Goal: Task Accomplishment & Management: Manage account settings

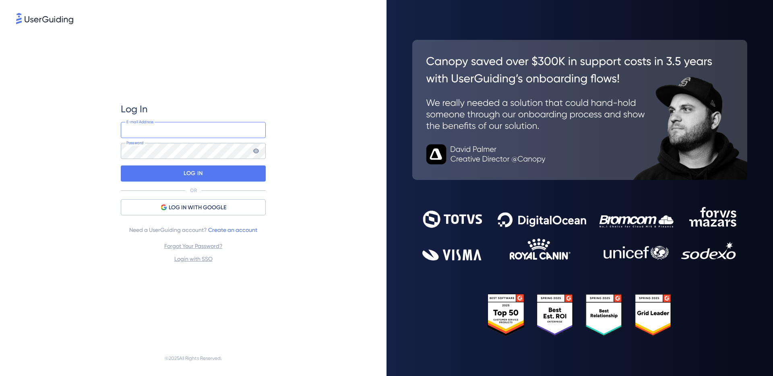
click at [200, 132] on input "email" at bounding box center [193, 130] width 145 height 16
type input "[PERSON_NAME].lkh"
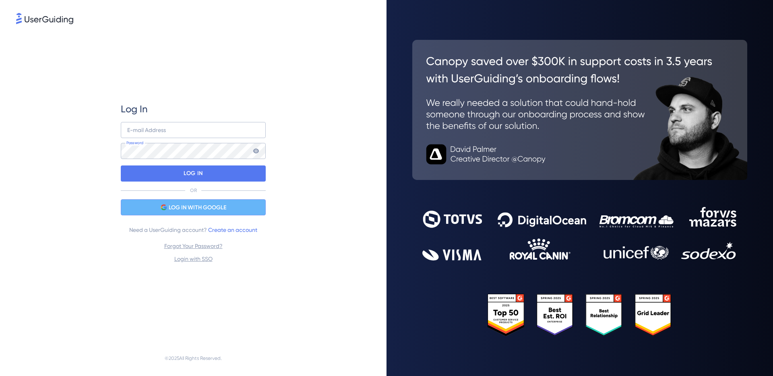
click at [226, 202] on div "LOG IN WITH GOOGLE" at bounding box center [193, 207] width 145 height 16
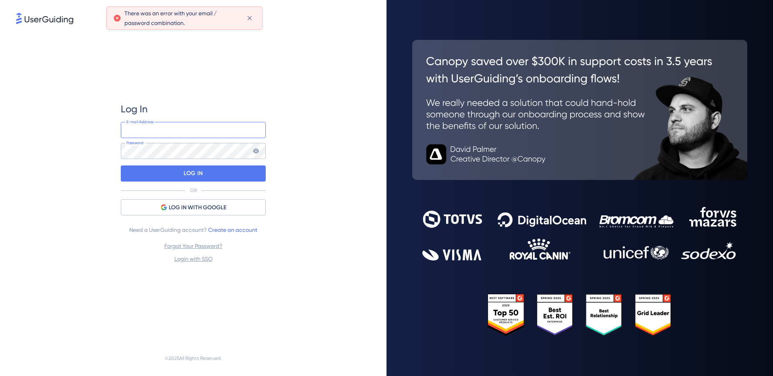
click at [184, 130] on input "email" at bounding box center [193, 130] width 145 height 16
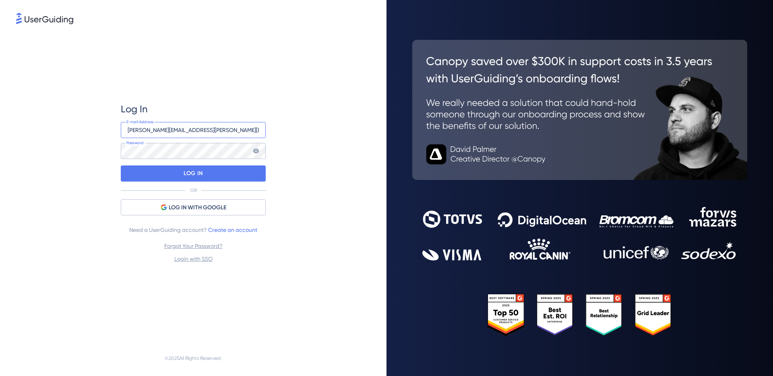
type input "[PERSON_NAME][EMAIL_ADDRESS][PERSON_NAME][DOMAIN_NAME]"
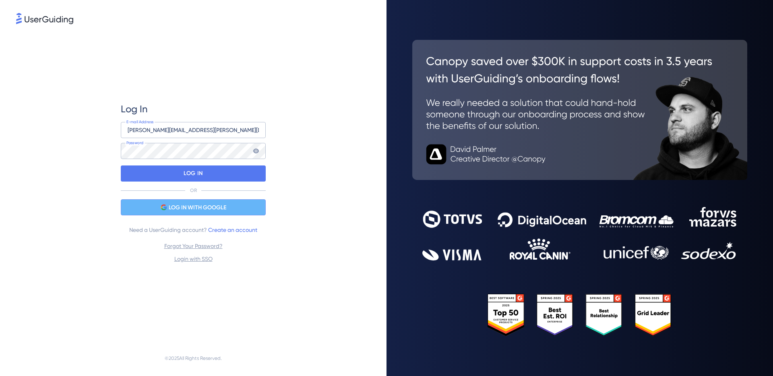
click at [207, 205] on span "LOG IN WITH GOOGLE" at bounding box center [198, 208] width 58 height 10
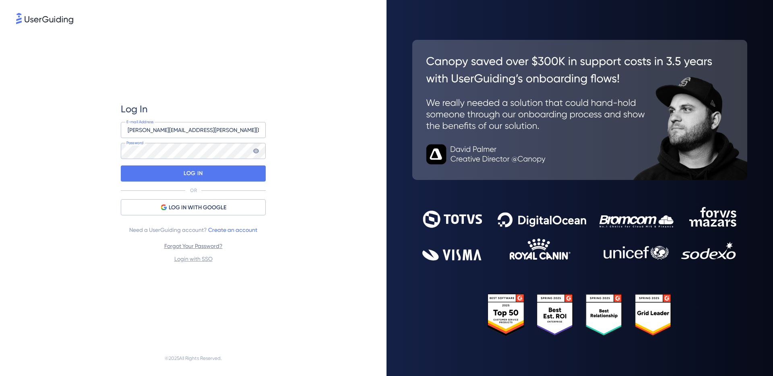
click at [204, 245] on link "Forgot Your Password?" at bounding box center [193, 246] width 58 height 6
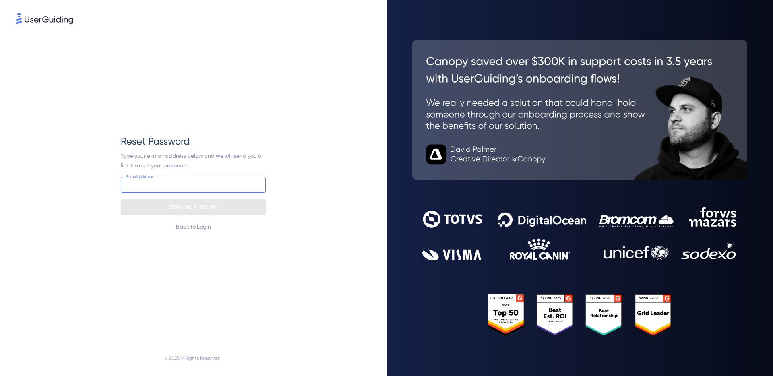
click at [194, 187] on input "email" at bounding box center [193, 185] width 145 height 16
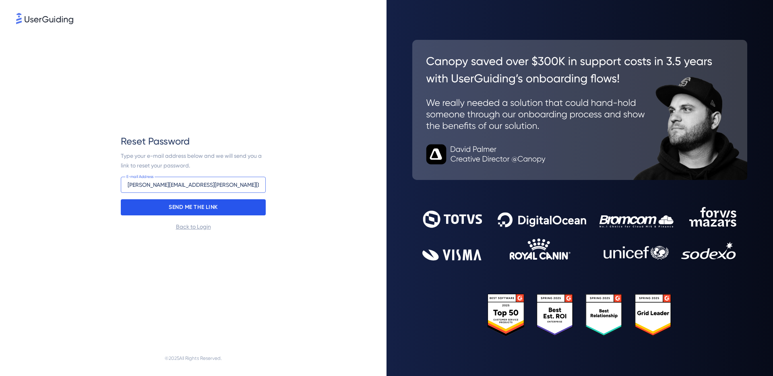
type input "[PERSON_NAME][EMAIL_ADDRESS][PERSON_NAME][DOMAIN_NAME]"
click at [206, 205] on p "SEND ME THE LINK" at bounding box center [193, 207] width 49 height 13
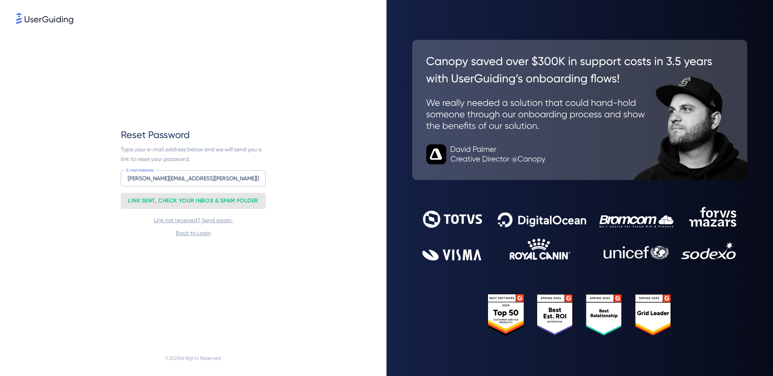
click at [247, 223] on div "Link not received? Send again. Back to Login" at bounding box center [193, 226] width 145 height 23
click at [203, 219] on link "Link not received? Send again." at bounding box center [193, 220] width 79 height 6
click at [186, 157] on span "Type your e-mail address below and we will send you a link to reset your passwo…" at bounding box center [192, 154] width 142 height 16
click at [197, 233] on link "Back to Login" at bounding box center [193, 233] width 35 height 6
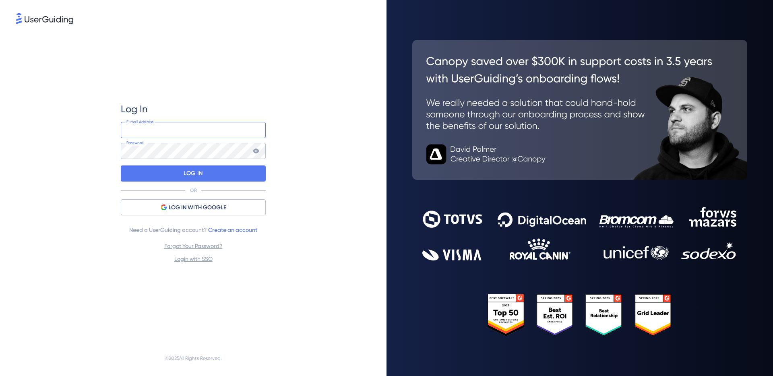
click at [184, 128] on input "email" at bounding box center [193, 130] width 145 height 16
click at [0, 376] on com-1password-button at bounding box center [0, 376] width 0 height 0
type input "[EMAIL_ADDRESS][DOMAIN_NAME]"
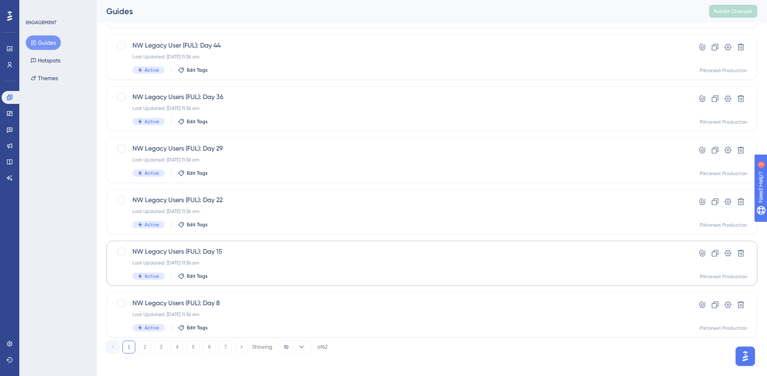
scroll to position [249, 0]
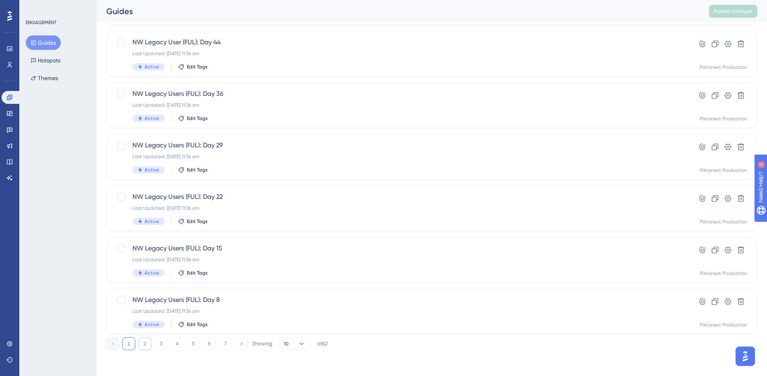
click at [147, 341] on button "2" at bounding box center [145, 343] width 13 height 13
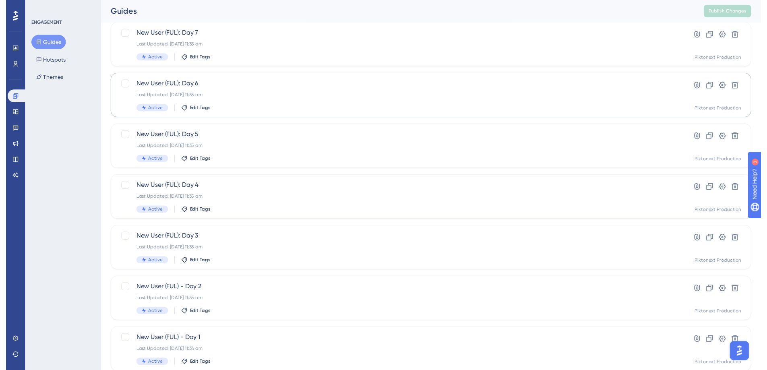
scroll to position [0, 0]
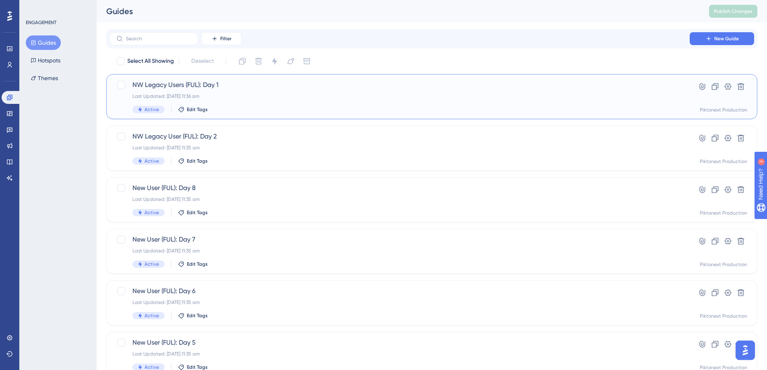
click at [189, 89] on span "NW Legacy Users (FUL): Day 1" at bounding box center [399, 85] width 534 height 10
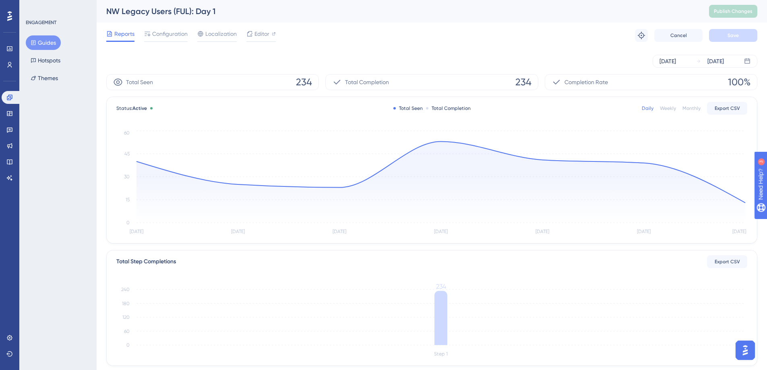
click at [174, 50] on div "[DATE] [DATE]" at bounding box center [431, 61] width 651 height 26
click at [262, 33] on span "Editor" at bounding box center [261, 34] width 15 height 10
click at [172, 35] on span "Configuration" at bounding box center [169, 34] width 35 height 10
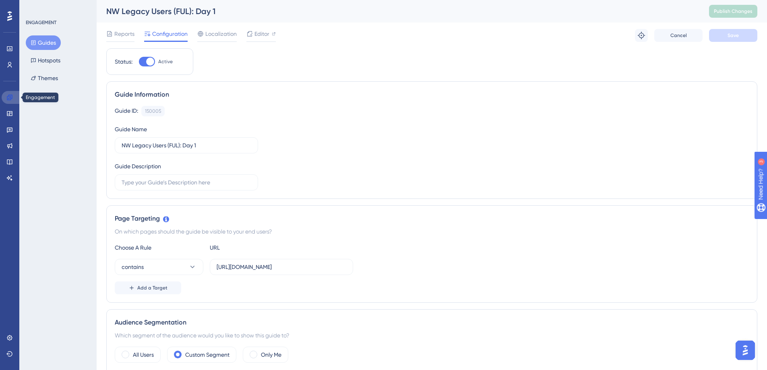
click at [9, 95] on icon at bounding box center [9, 97] width 6 height 6
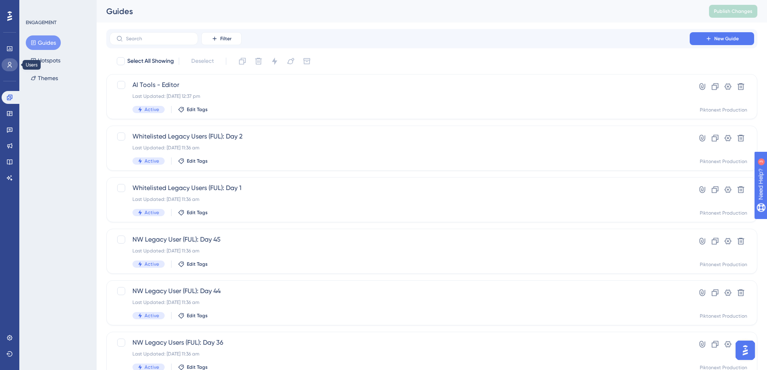
click at [11, 67] on icon at bounding box center [10, 65] width 4 height 6
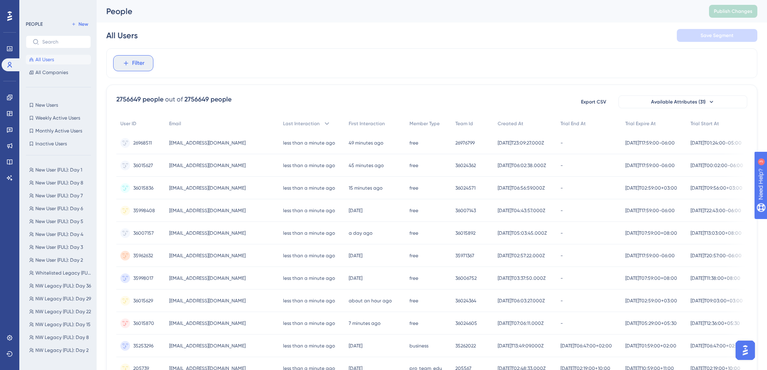
click at [144, 60] on span "Filter" at bounding box center [138, 63] width 12 height 10
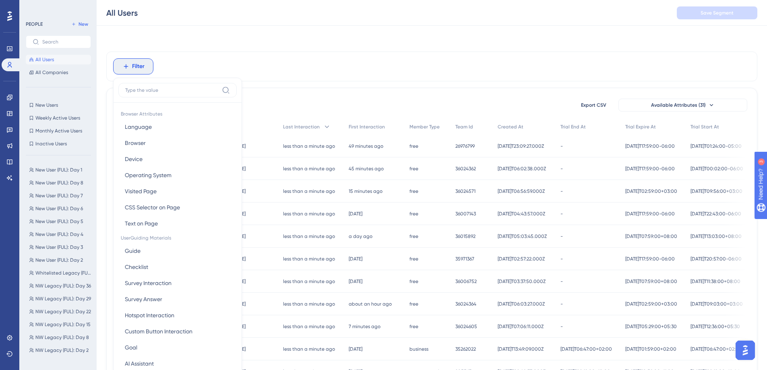
scroll to position [24, 0]
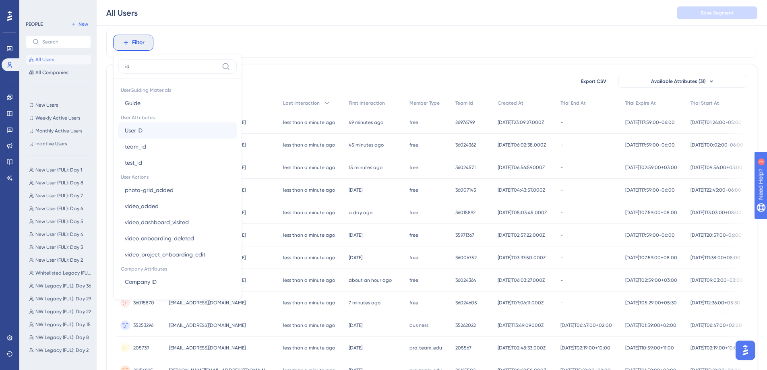
type input "id"
click at [168, 128] on button "User ID User ID" at bounding box center [177, 130] width 118 height 16
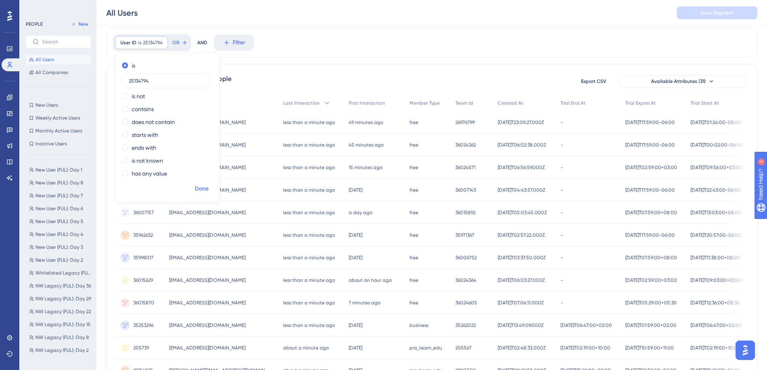
type input "25134794"
click at [206, 192] on span "Done" at bounding box center [202, 189] width 14 height 10
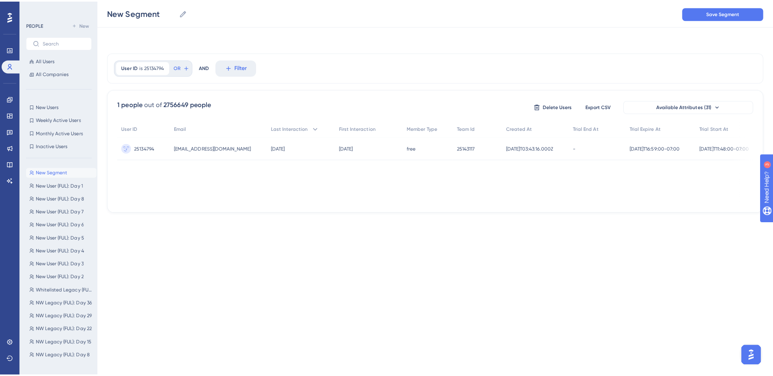
scroll to position [0, 0]
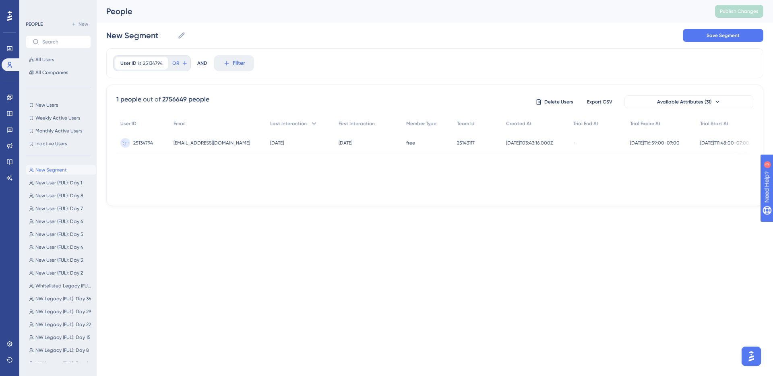
click at [205, 142] on span "[EMAIL_ADDRESS][DOMAIN_NAME]" at bounding box center [212, 143] width 77 height 6
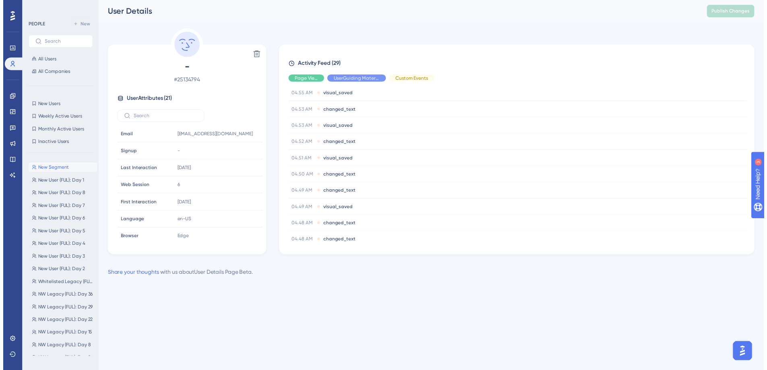
scroll to position [445, 0]
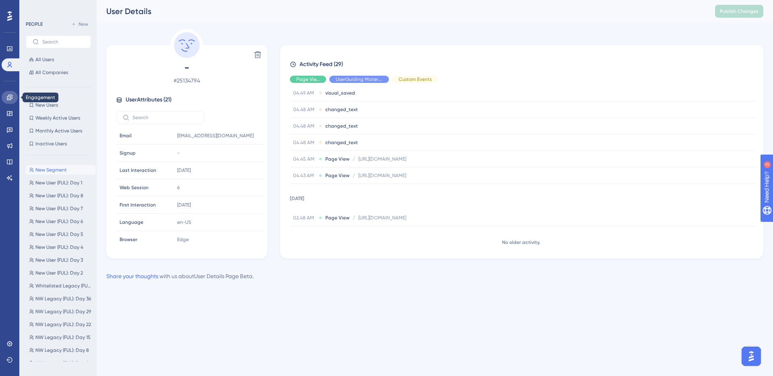
click at [12, 97] on icon at bounding box center [9, 97] width 6 height 6
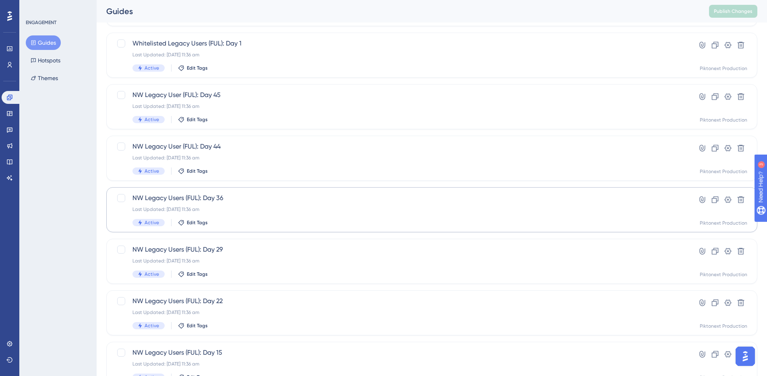
scroll to position [249, 0]
click at [145, 343] on button "2" at bounding box center [145, 343] width 13 height 13
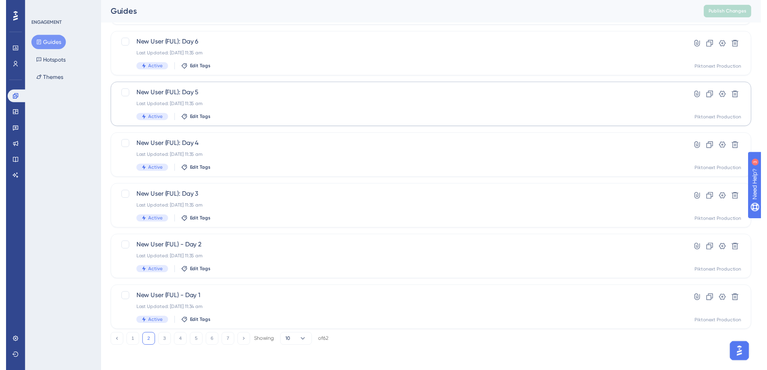
scroll to position [0, 0]
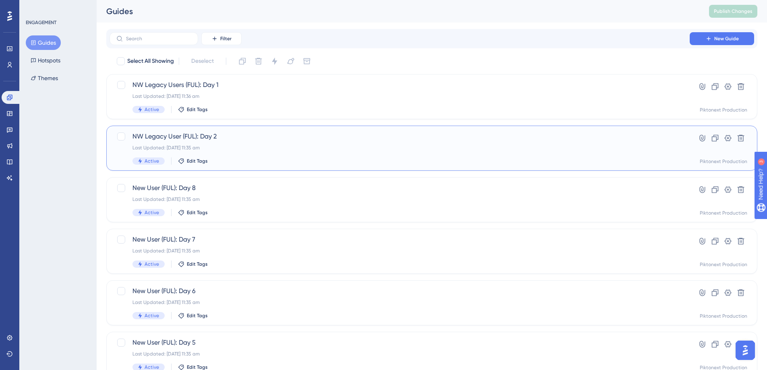
click at [202, 139] on span "NW Legacy User (FUL): Day 2" at bounding box center [399, 137] width 534 height 10
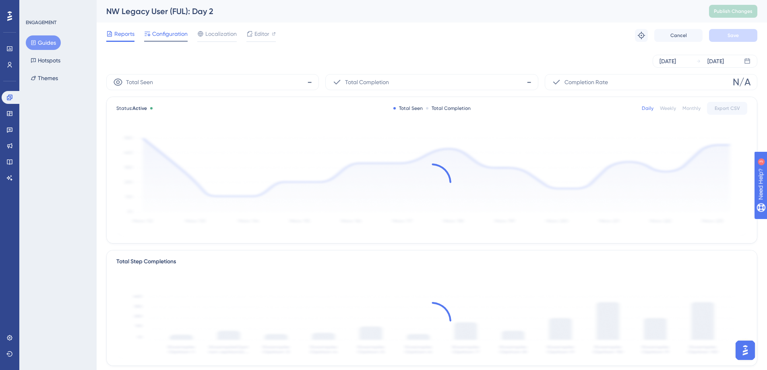
click at [174, 41] on div at bounding box center [165, 41] width 43 height 1
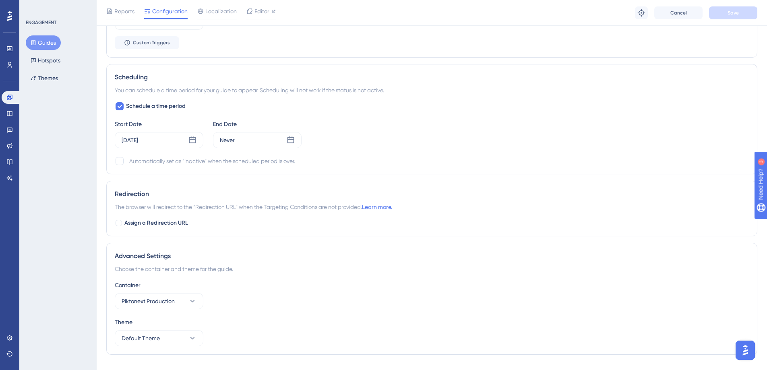
scroll to position [586, 0]
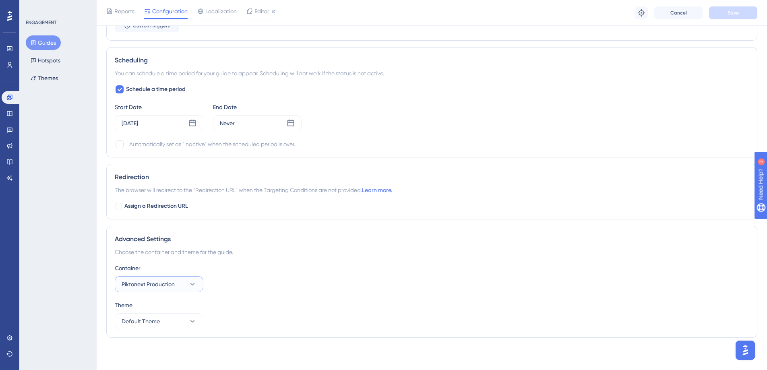
click at [189, 283] on icon at bounding box center [192, 284] width 8 height 8
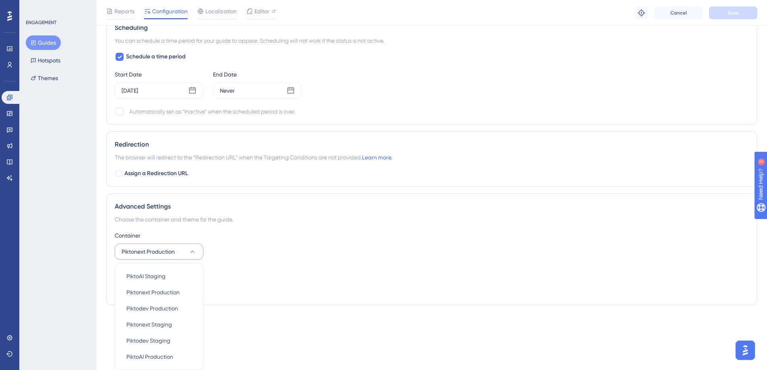
click at [283, 255] on div "Container Piktonext Production PiktoAI Staging PiktoAI Staging Piktonext Produc…" at bounding box center [432, 245] width 634 height 29
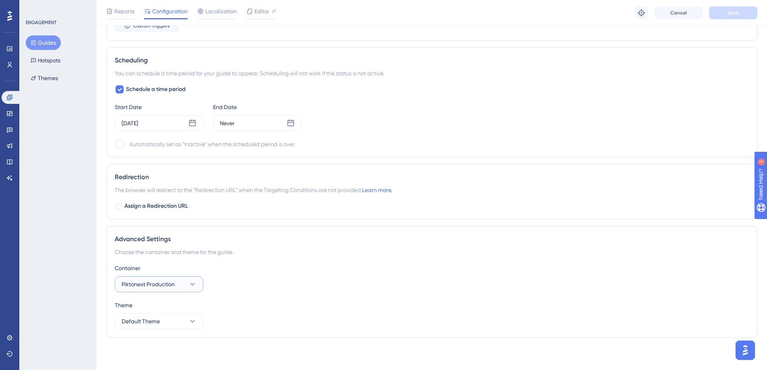
click at [172, 285] on span "Piktonext Production" at bounding box center [148, 284] width 53 height 10
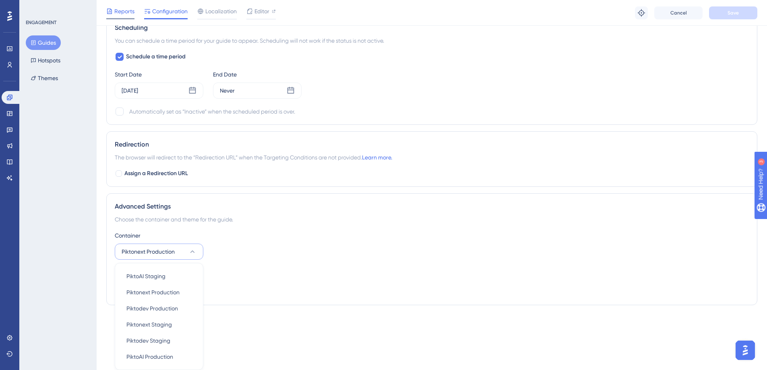
click at [124, 10] on span "Reports" at bounding box center [124, 11] width 20 height 10
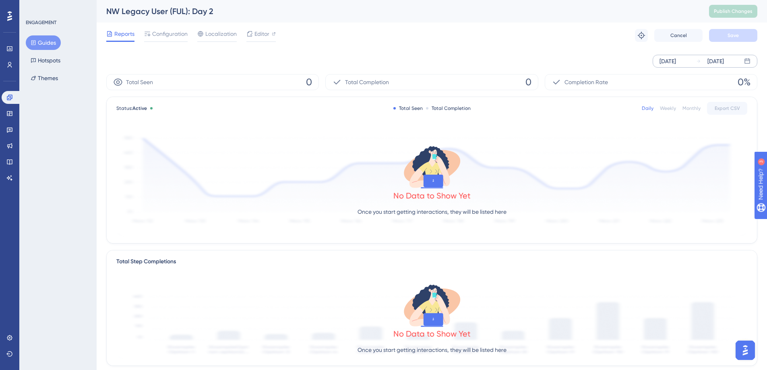
click at [676, 63] on div "[DATE]" at bounding box center [668, 61] width 17 height 10
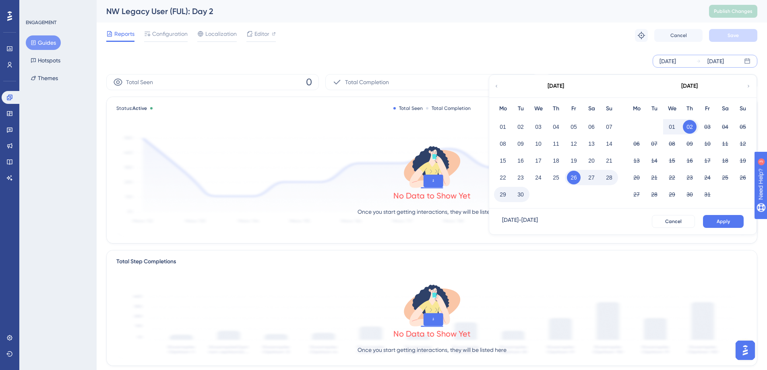
click at [499, 87] on div "[DATE]" at bounding box center [555, 86] width 133 height 23
click at [497, 84] on icon at bounding box center [496, 86] width 5 height 7
click at [667, 192] on button "27" at bounding box center [672, 195] width 14 height 14
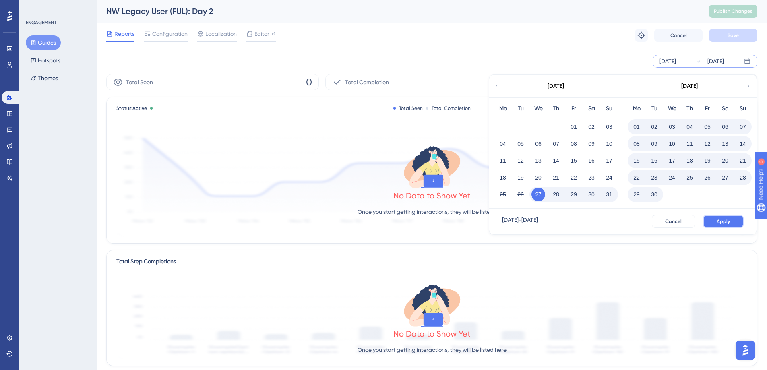
click at [735, 222] on button "Apply" at bounding box center [723, 221] width 41 height 13
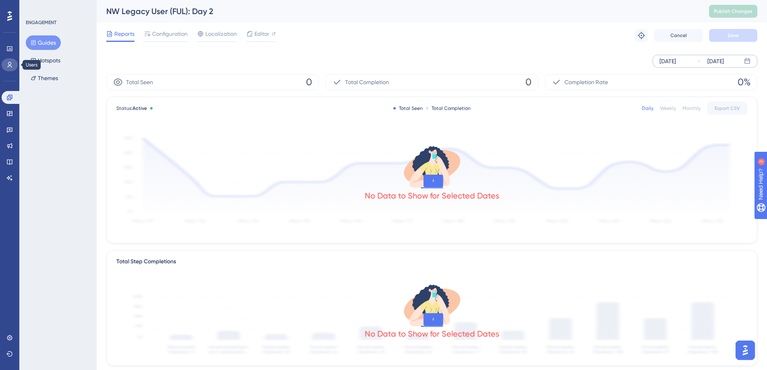
click at [12, 66] on icon at bounding box center [9, 65] width 6 height 6
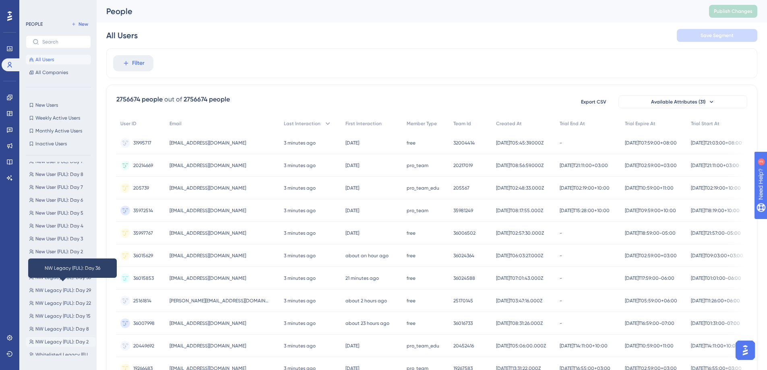
scroll to position [73, 0]
click at [68, 277] on span "NW Legacy (FUL): Day 2" at bounding box center [61, 277] width 53 height 6
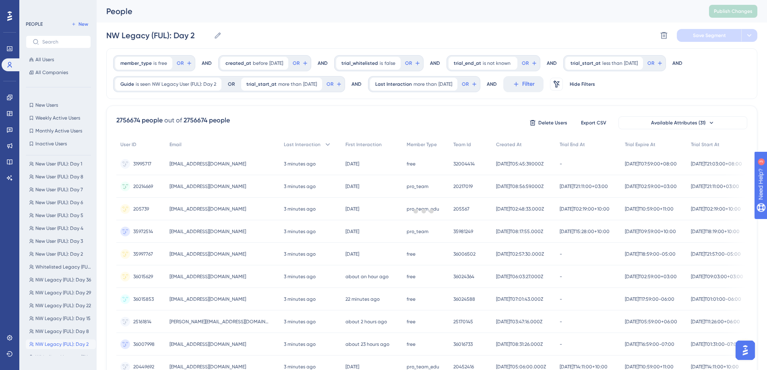
scroll to position [0, 0]
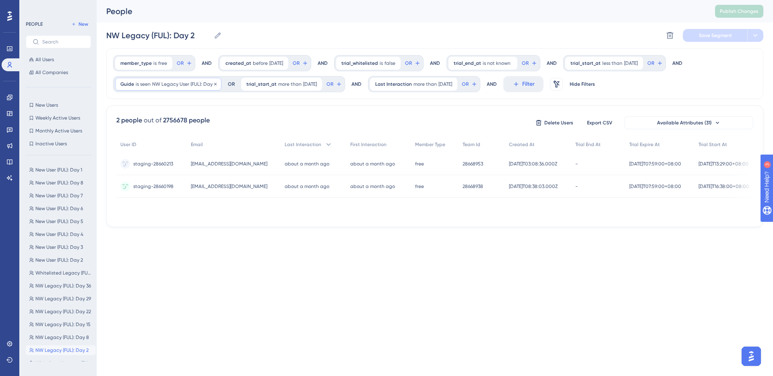
click at [157, 86] on span "NW Legacy User (FUL): Day 2" at bounding box center [184, 84] width 64 height 6
click at [173, 122] on span "NW Legacy User (FUL): Day 2" at bounding box center [161, 123] width 64 height 10
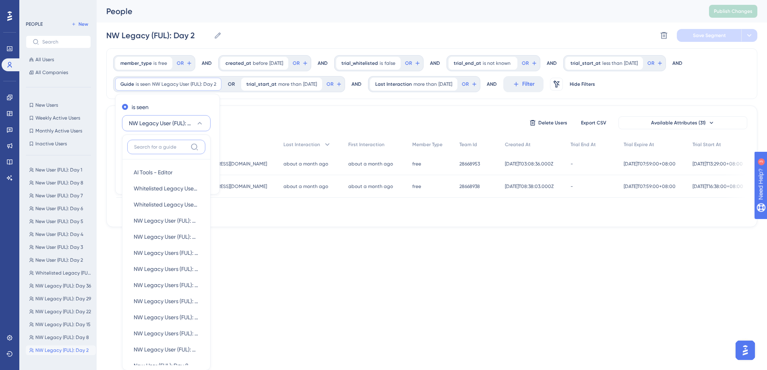
scroll to position [59, 0]
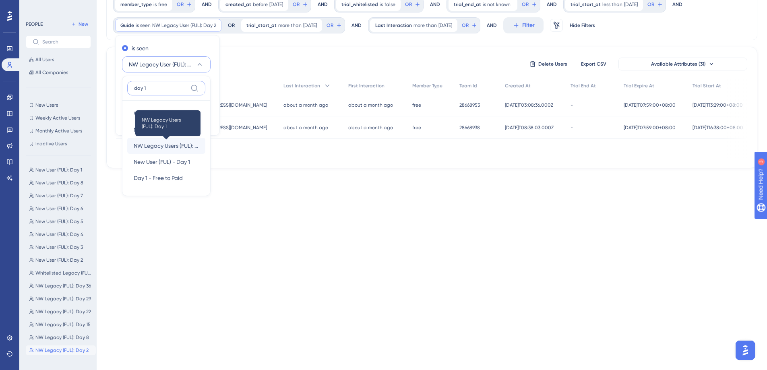
type input "day 1"
click at [180, 148] on span "NW Legacy Users (FUL): Day 1" at bounding box center [166, 146] width 65 height 10
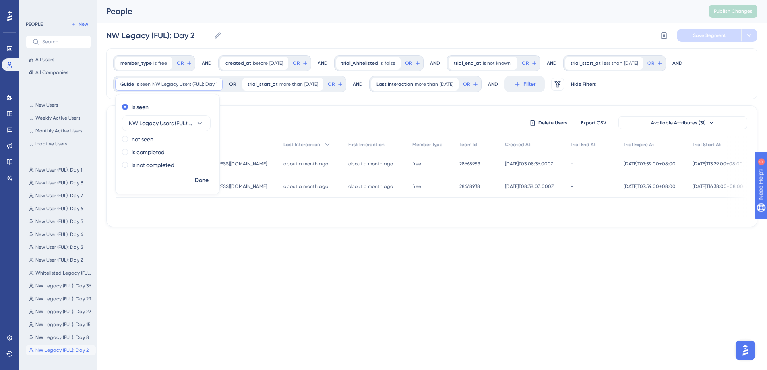
scroll to position [0, 0]
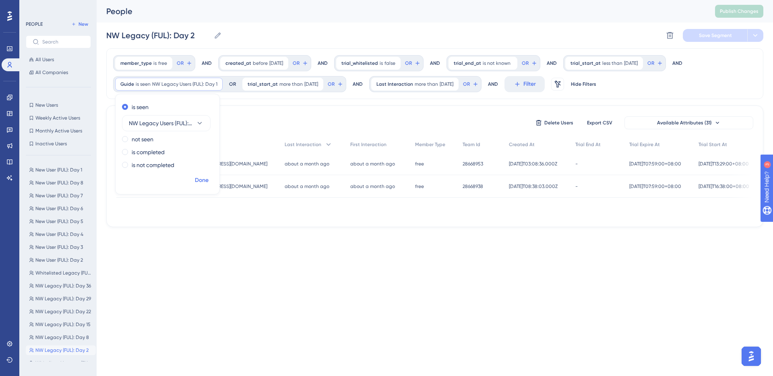
click at [207, 178] on span "Done" at bounding box center [202, 181] width 14 height 10
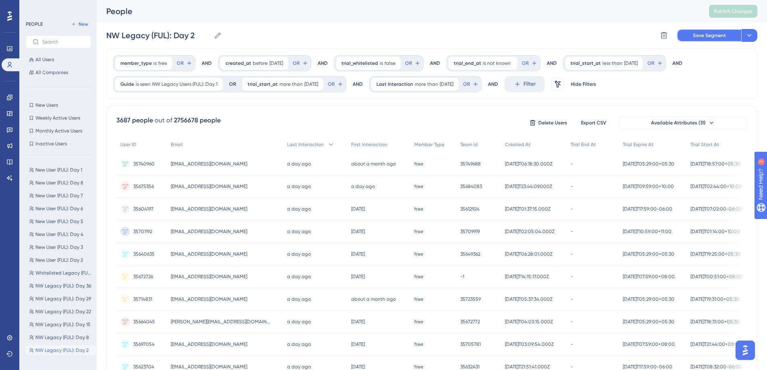
click at [721, 34] on span "Save Segment" at bounding box center [709, 35] width 33 height 6
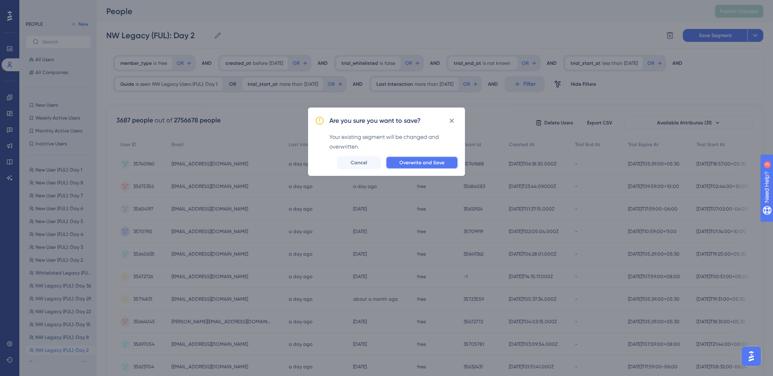
drag, startPoint x: 424, startPoint y: 164, endPoint x: 686, endPoint y: 78, distance: 275.2
click at [686, 78] on div "Are you sure you want to save? Your existing segment will be changed and overwr…" at bounding box center [386, 188] width 773 height 376
click at [361, 163] on span "Cancel" at bounding box center [359, 162] width 17 height 6
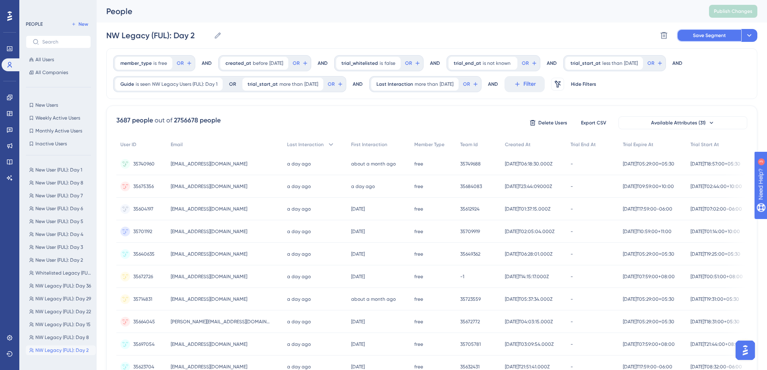
click at [702, 35] on span "Save Segment" at bounding box center [709, 35] width 33 height 6
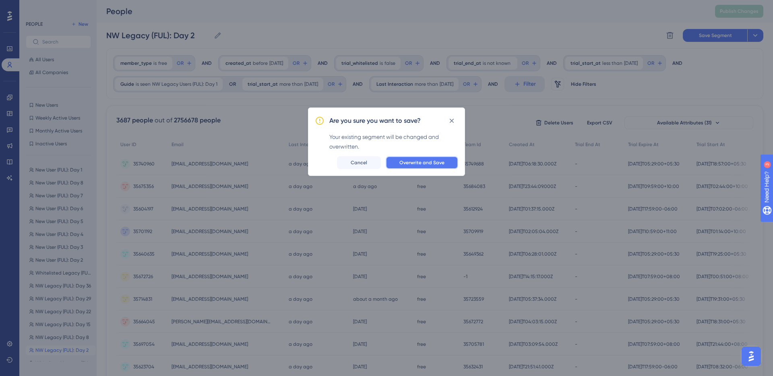
click at [413, 162] on span "Overwrite and Save" at bounding box center [421, 162] width 45 height 6
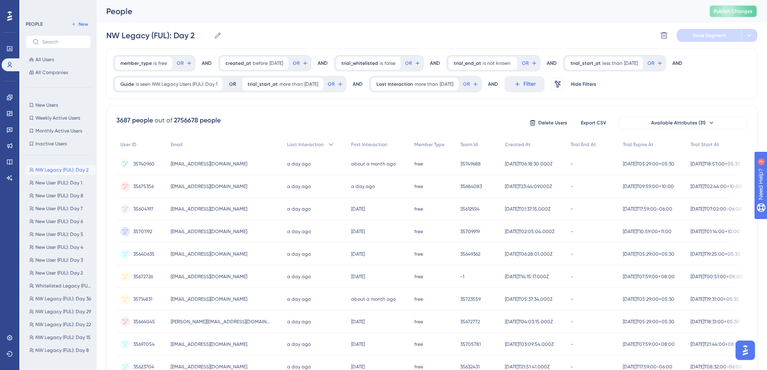
click at [737, 8] on span "Publish Changes" at bounding box center [733, 11] width 39 height 6
click at [56, 259] on span "New User (FUL): Day 3" at bounding box center [59, 260] width 48 height 6
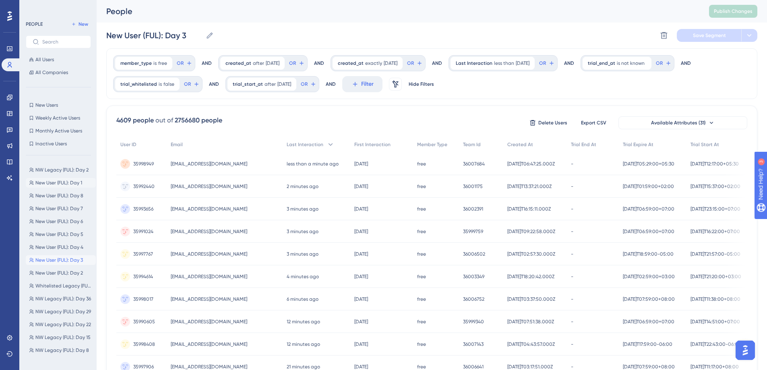
click at [60, 185] on span "New User (FUL): Day 1" at bounding box center [58, 183] width 47 height 6
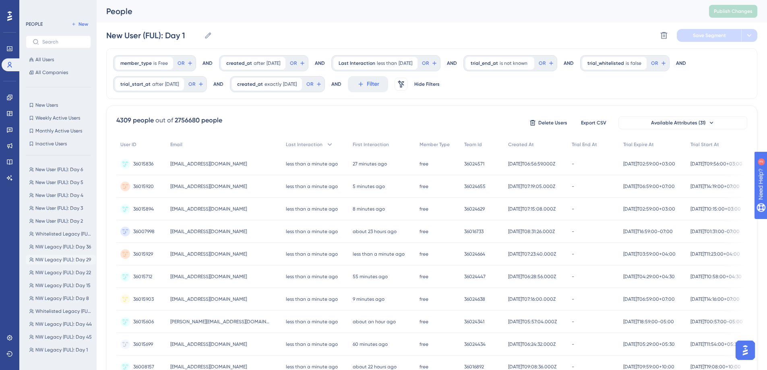
scroll to position [55, 0]
click at [64, 347] on span "NW Legacy (FUL): Day 1" at bounding box center [61, 347] width 52 height 6
type input "NW Legacy (FUL): Day 1"
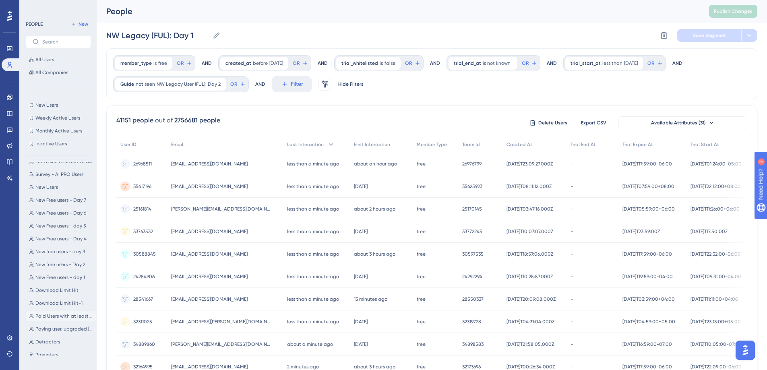
scroll to position [0, 0]
